Goal: Task Accomplishment & Management: Manage account settings

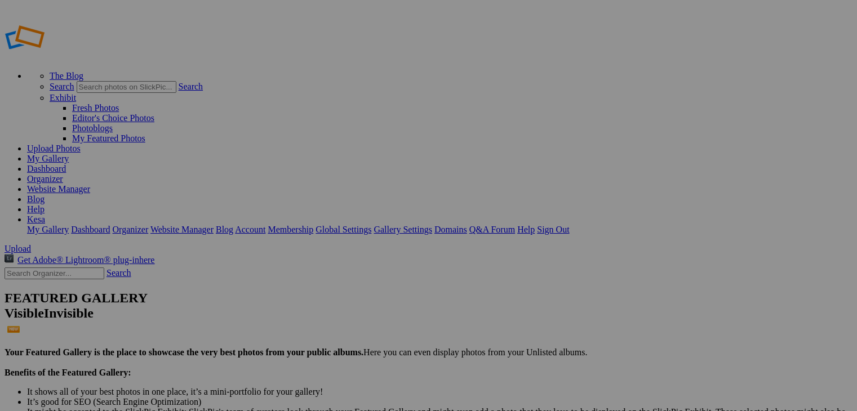
click at [326, 255] on link "Yes" at bounding box center [319, 260] width 13 height 10
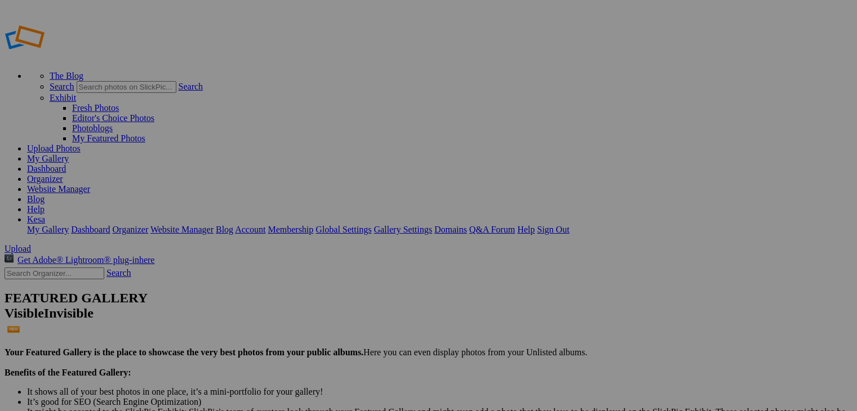
click at [326, 255] on link "Yes" at bounding box center [319, 260] width 13 height 10
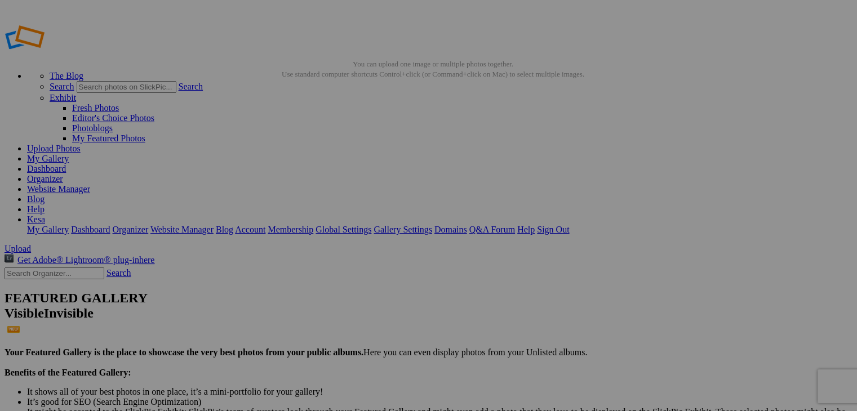
click at [569, 225] on link "Sign Out" at bounding box center [553, 230] width 32 height 10
